Goal: Check status: Check status

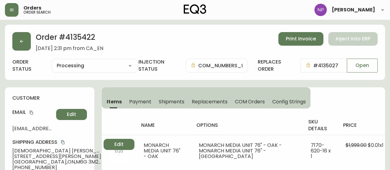
select select "PROCESSING"
click at [26, 42] on button "button" at bounding box center [21, 41] width 18 height 18
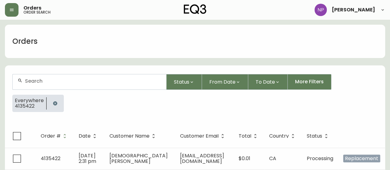
click at [62, 79] on input "text" at bounding box center [93, 81] width 136 height 6
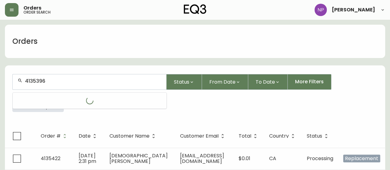
type input "4135396"
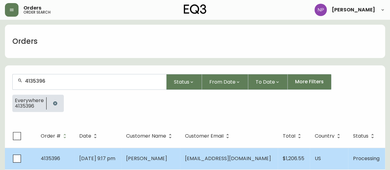
click at [118, 165] on td "[DATE] 9:17 pm" at bounding box center [97, 159] width 47 height 22
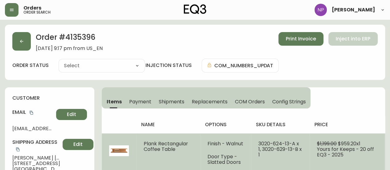
type input "Processing"
select select "PROCESSING"
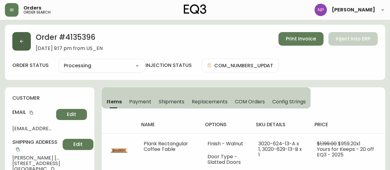
click at [30, 40] on button "button" at bounding box center [21, 41] width 18 height 18
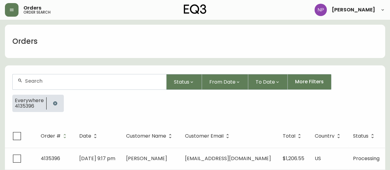
click at [51, 81] on input "text" at bounding box center [93, 81] width 136 height 6
type input "4135147"
